Goal: Task Accomplishment & Management: Manage account settings

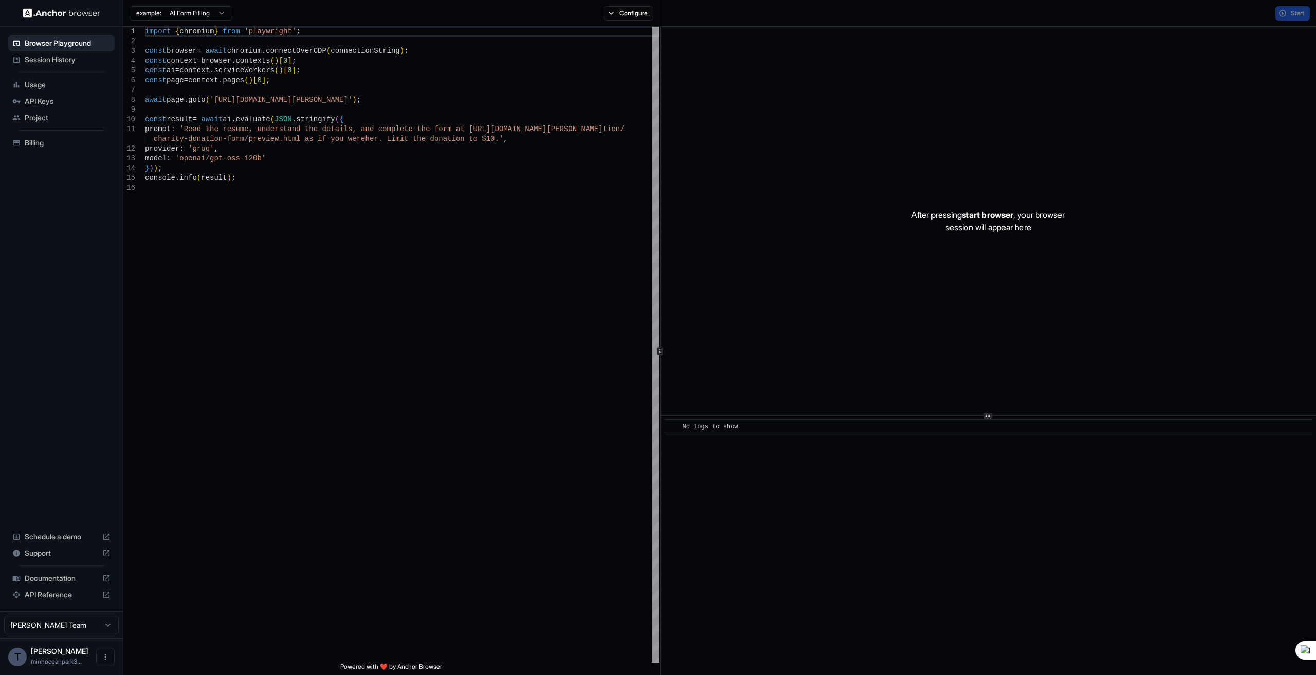
click at [52, 98] on span "API Keys" at bounding box center [68, 101] width 86 height 10
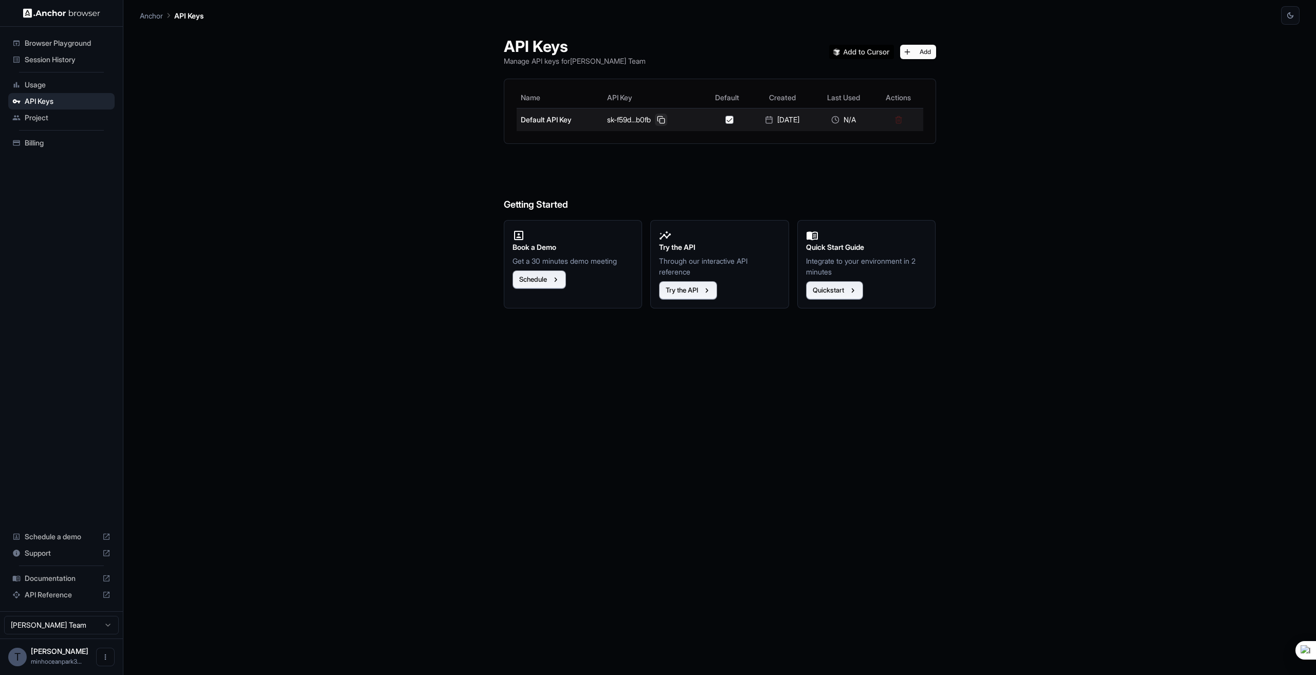
click at [660, 121] on button at bounding box center [661, 120] width 12 height 12
